Goal: Transaction & Acquisition: Purchase product/service

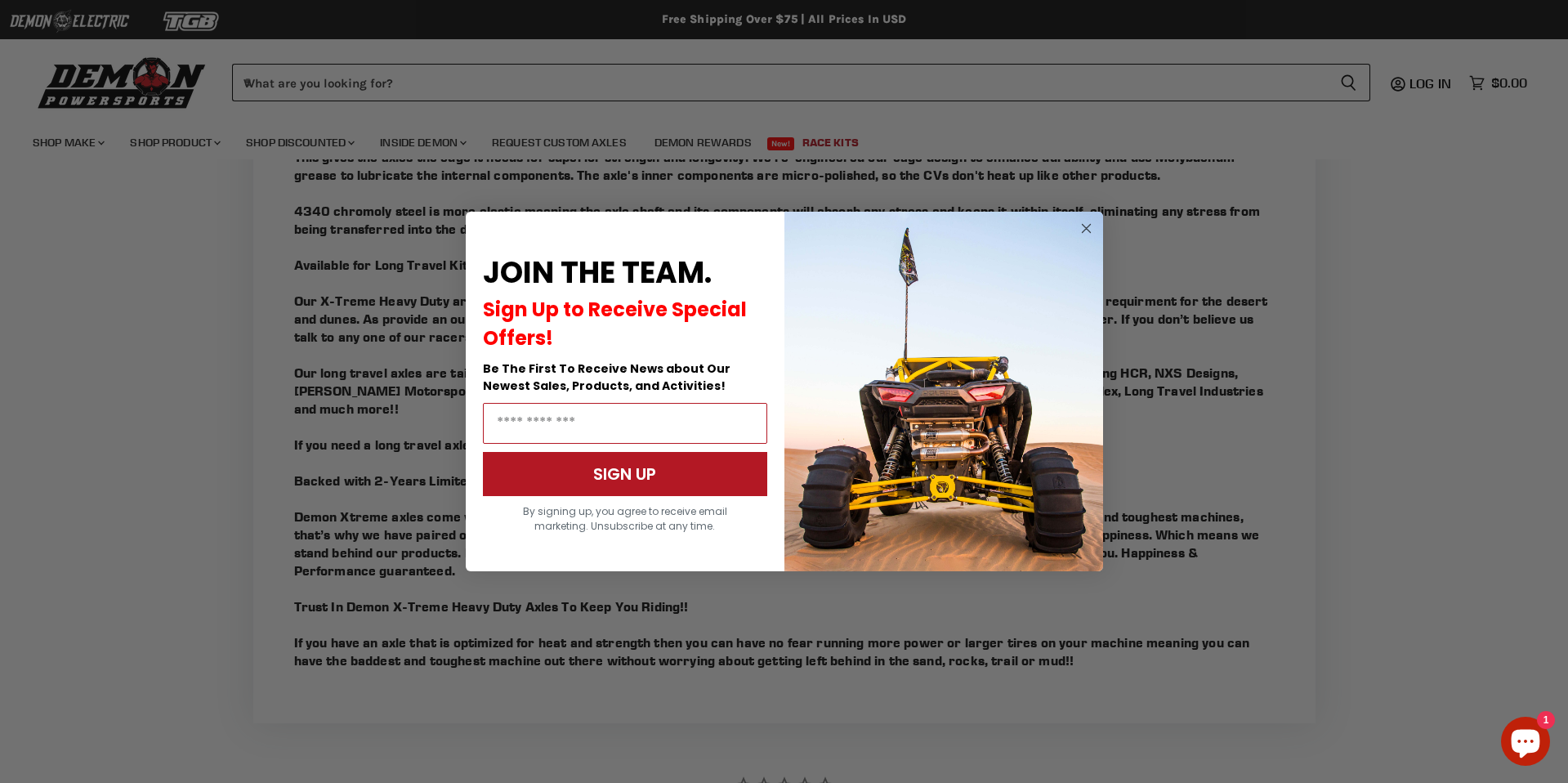
scroll to position [1441, 0]
